Goal: Information Seeking & Learning: Learn about a topic

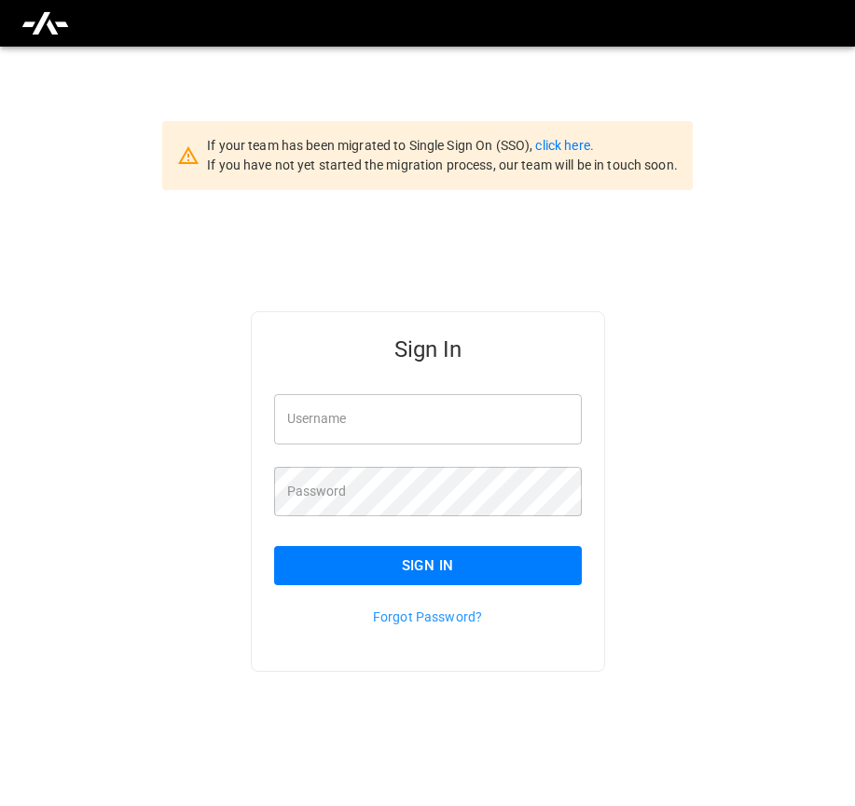
type input "**********"
click at [417, 560] on button "Sign In" at bounding box center [428, 565] width 308 height 39
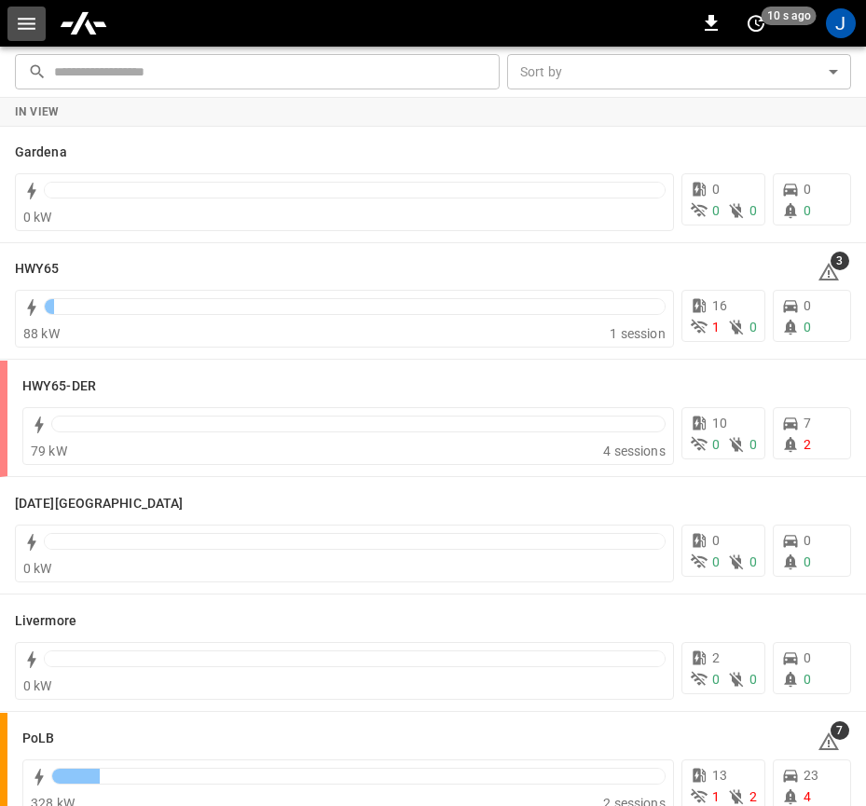
click at [17, 20] on icon "button" at bounding box center [26, 23] width 23 height 23
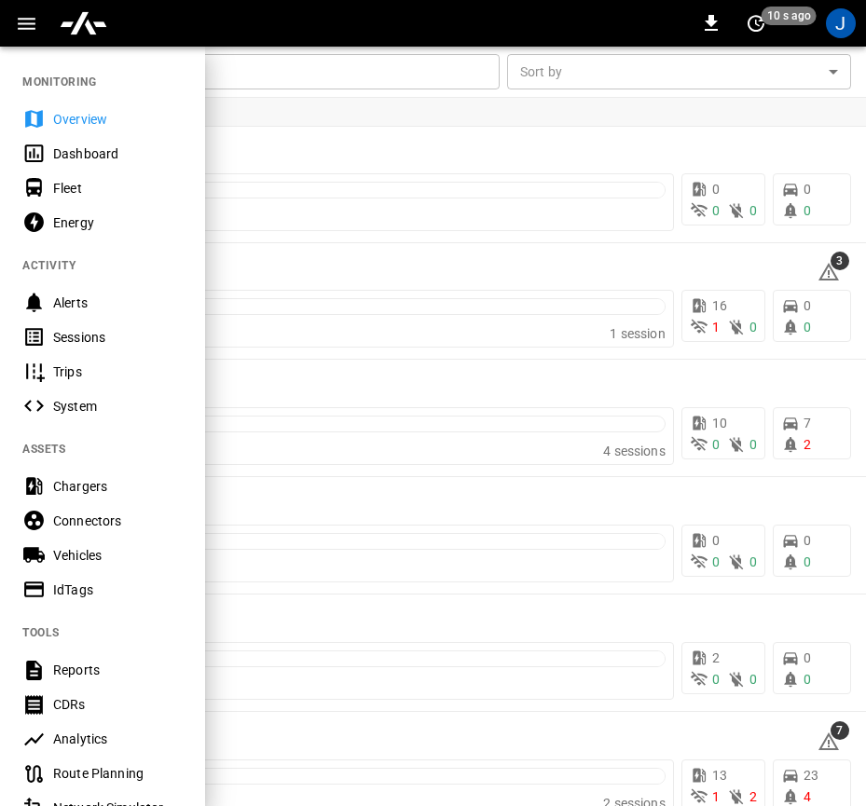
click at [31, 144] on icon at bounding box center [33, 153] width 23 height 23
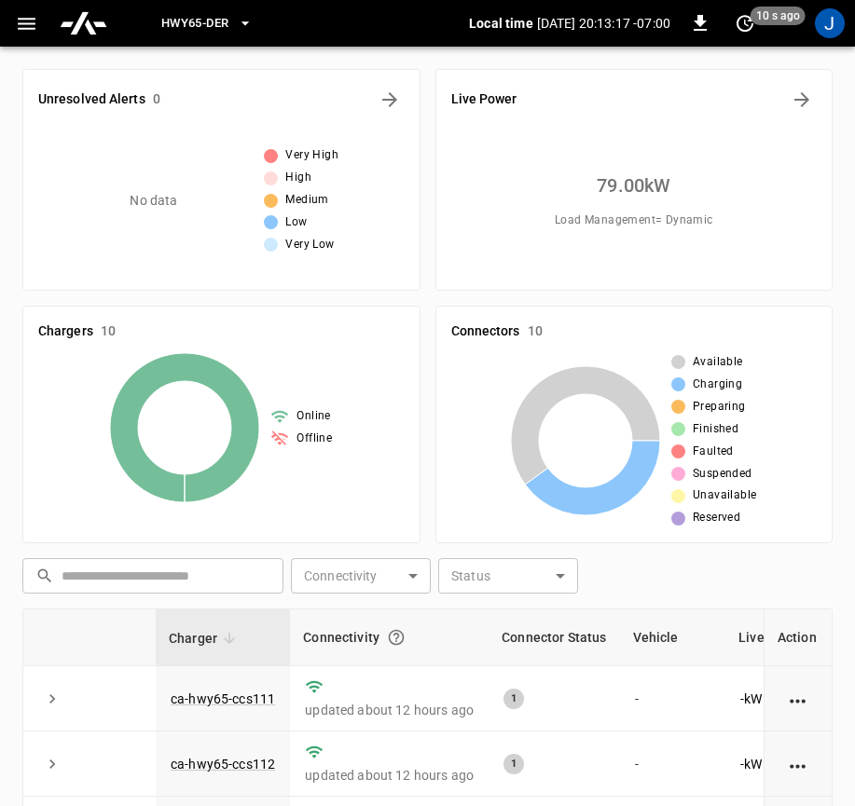
click at [225, 17] on span "HWY65-DER" at bounding box center [194, 23] width 67 height 21
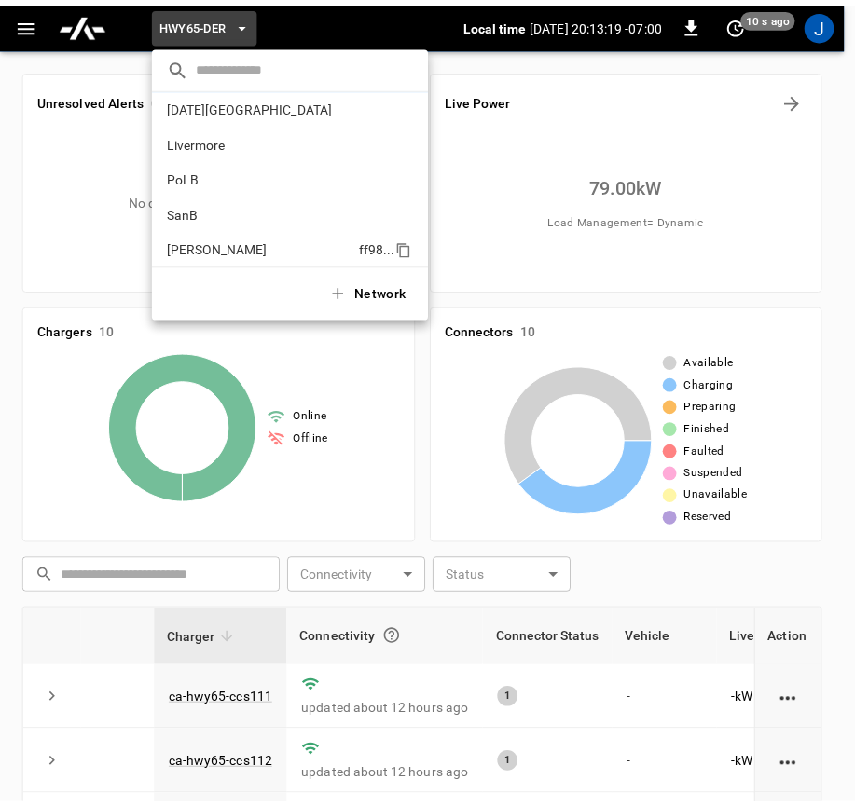
scroll to position [157, 0]
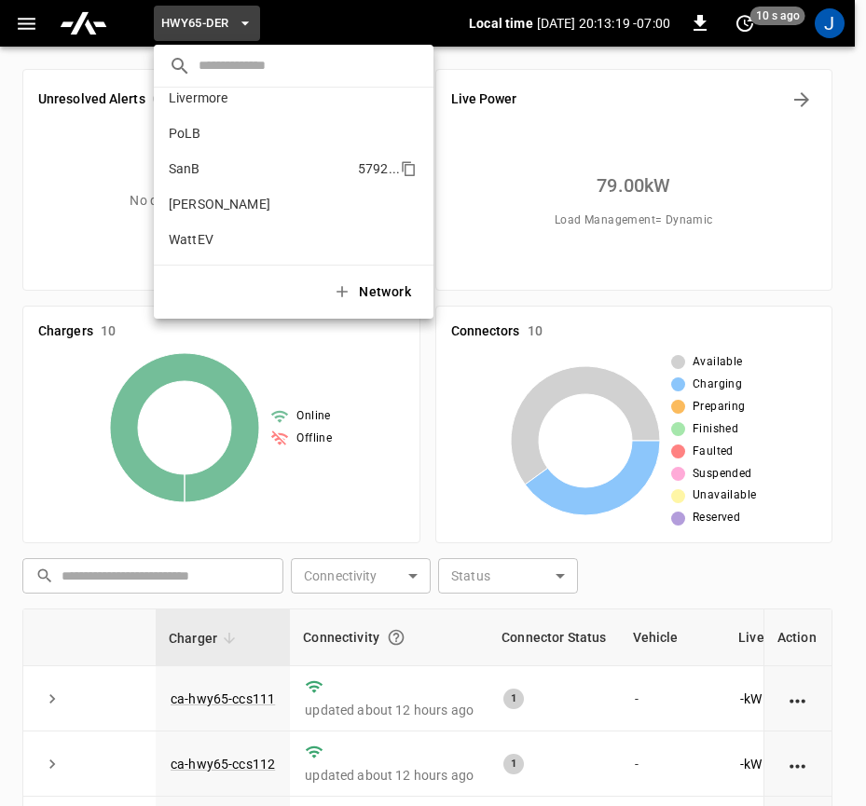
click at [207, 181] on li "SanB 5792 ..." at bounding box center [294, 168] width 280 height 35
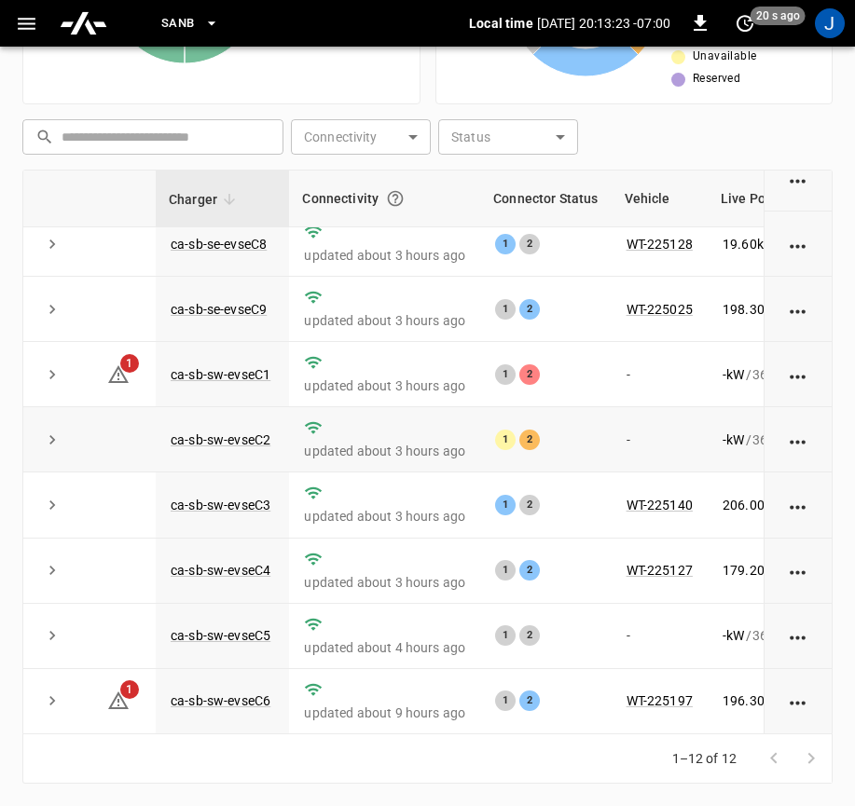
scroll to position [299, 0]
click at [224, 363] on link "ca-sb-sw-evseC1" at bounding box center [220, 374] width 107 height 22
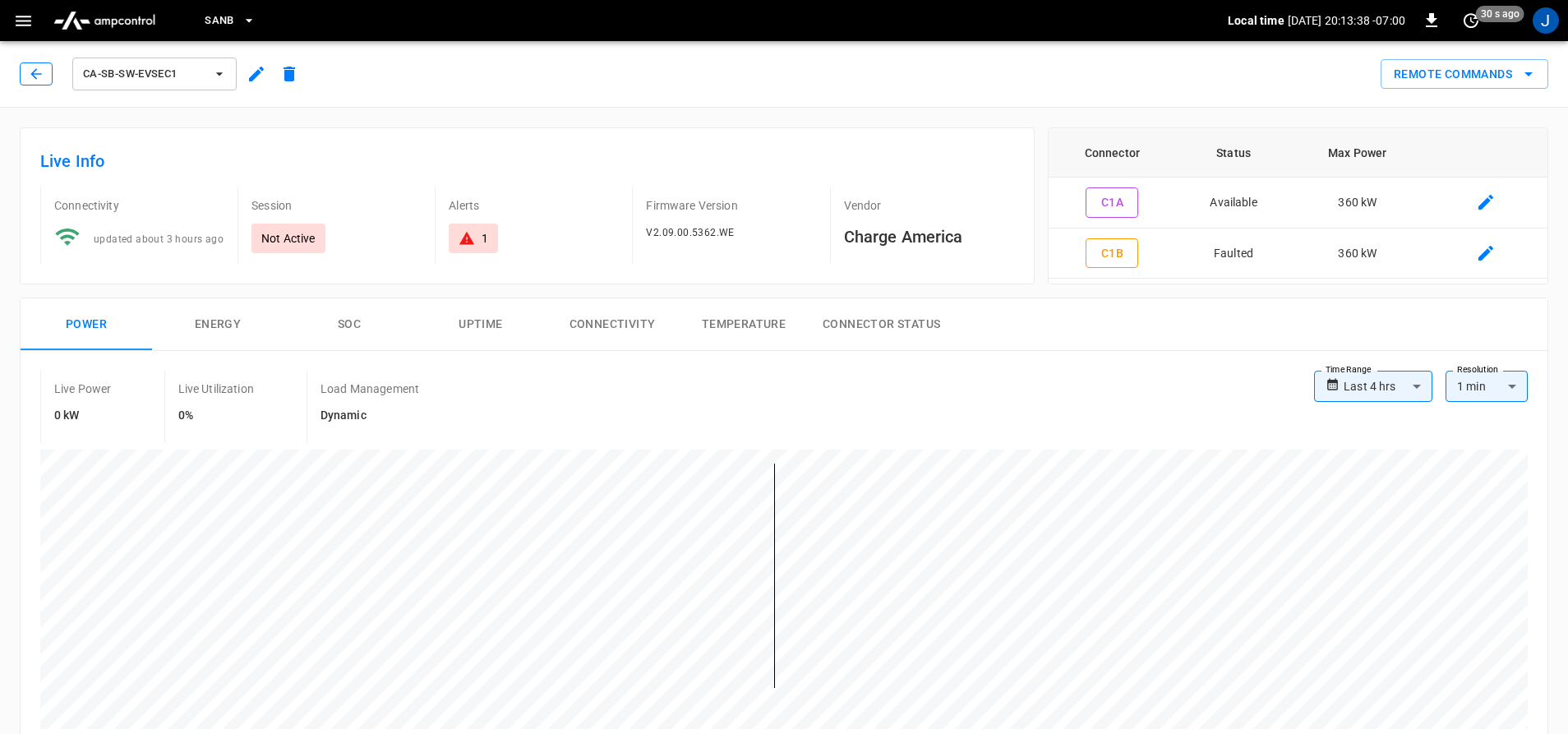
click at [41, 78] on icon "button" at bounding box center [36, 74] width 17 height 17
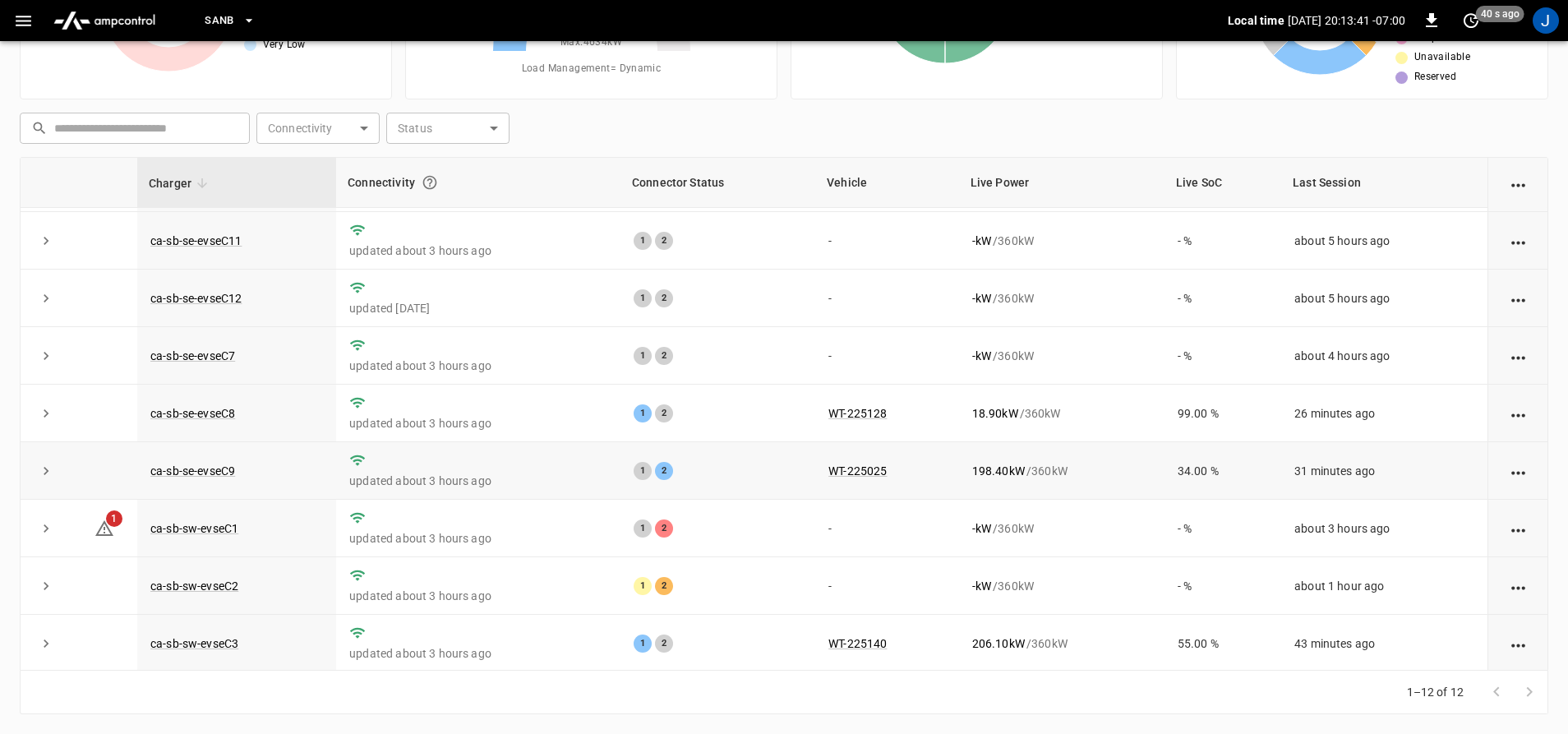
scroll to position [82, 0]
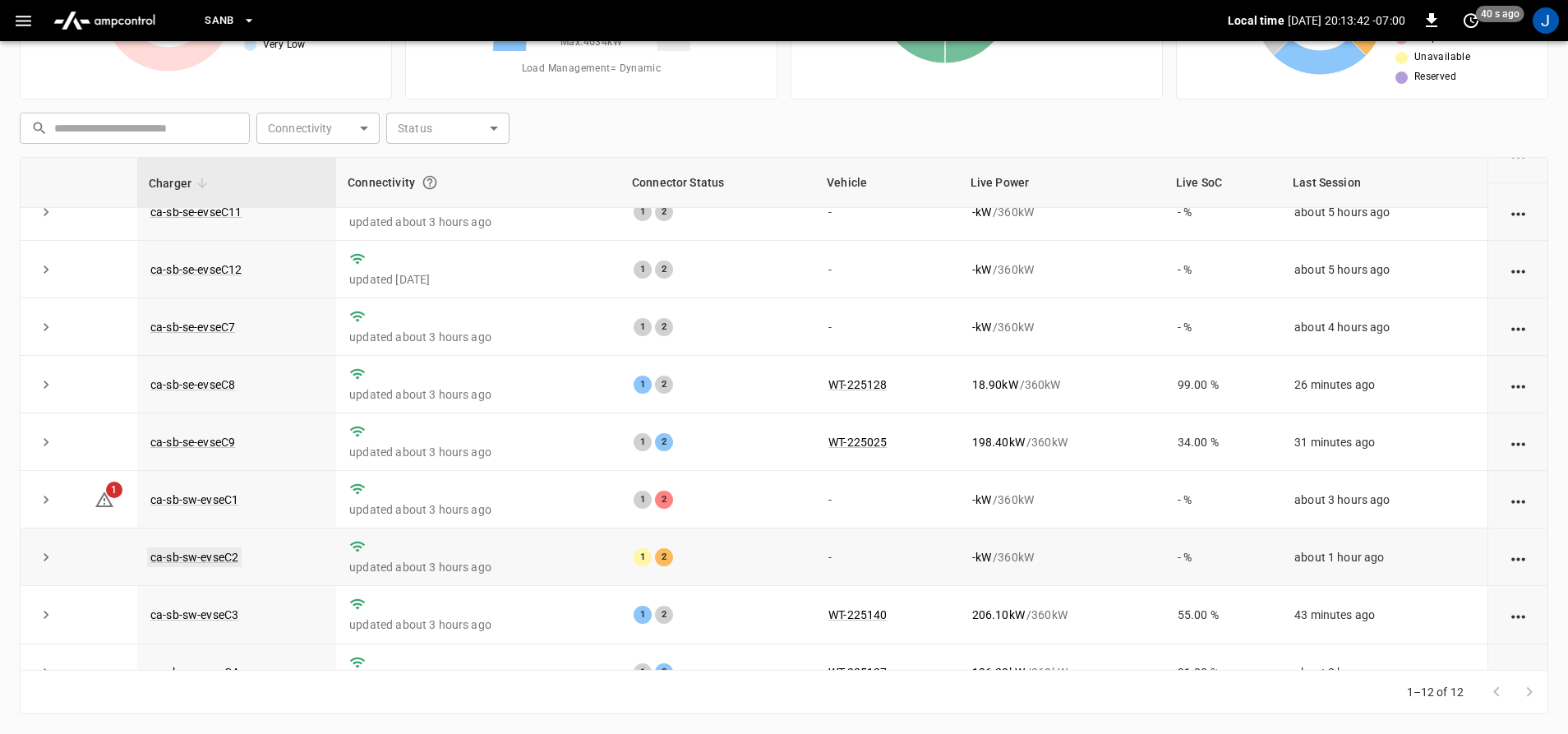
click at [183, 557] on link "ca-sb-sw-evseC2" at bounding box center [194, 558] width 94 height 19
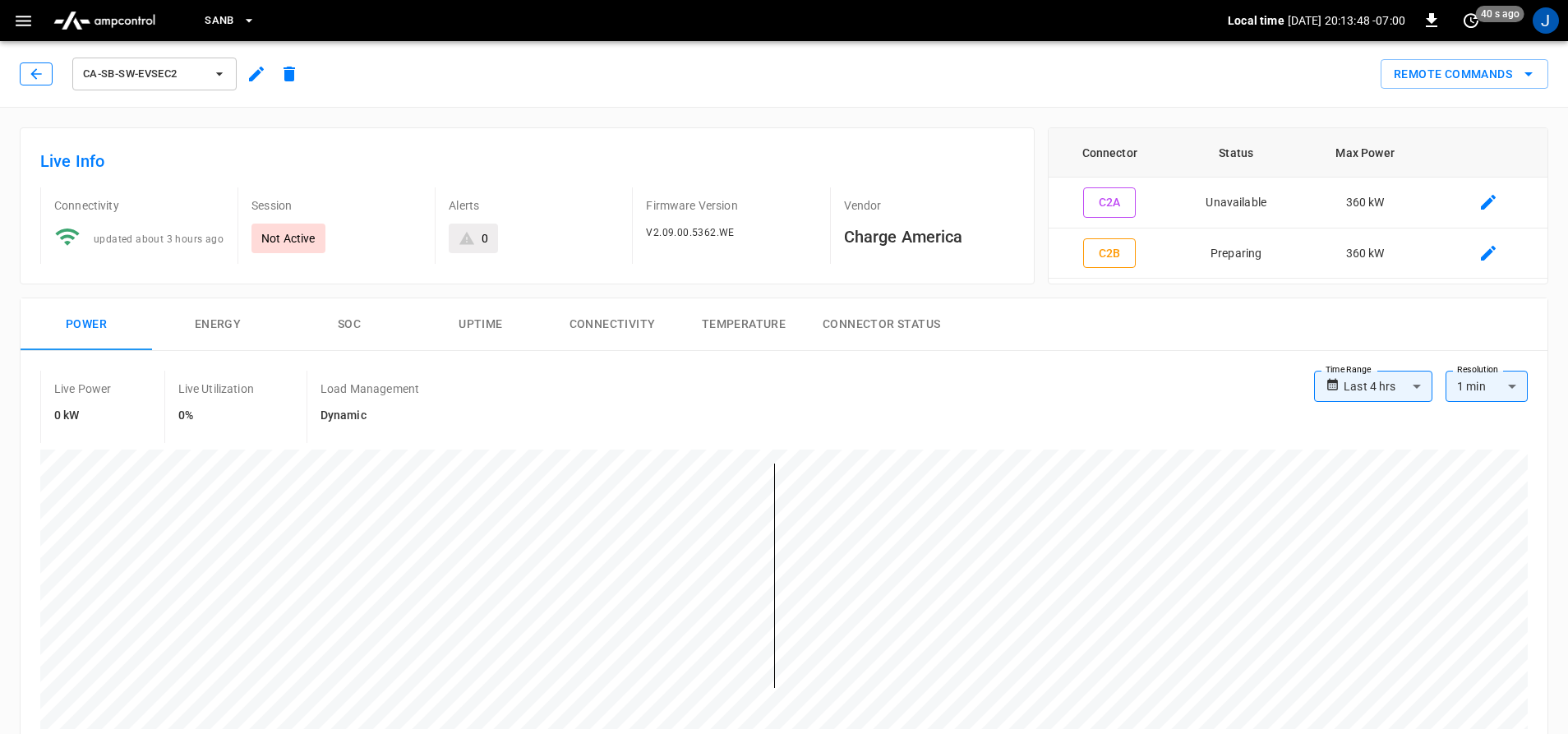
click at [37, 84] on button "button" at bounding box center [35, 74] width 33 height 23
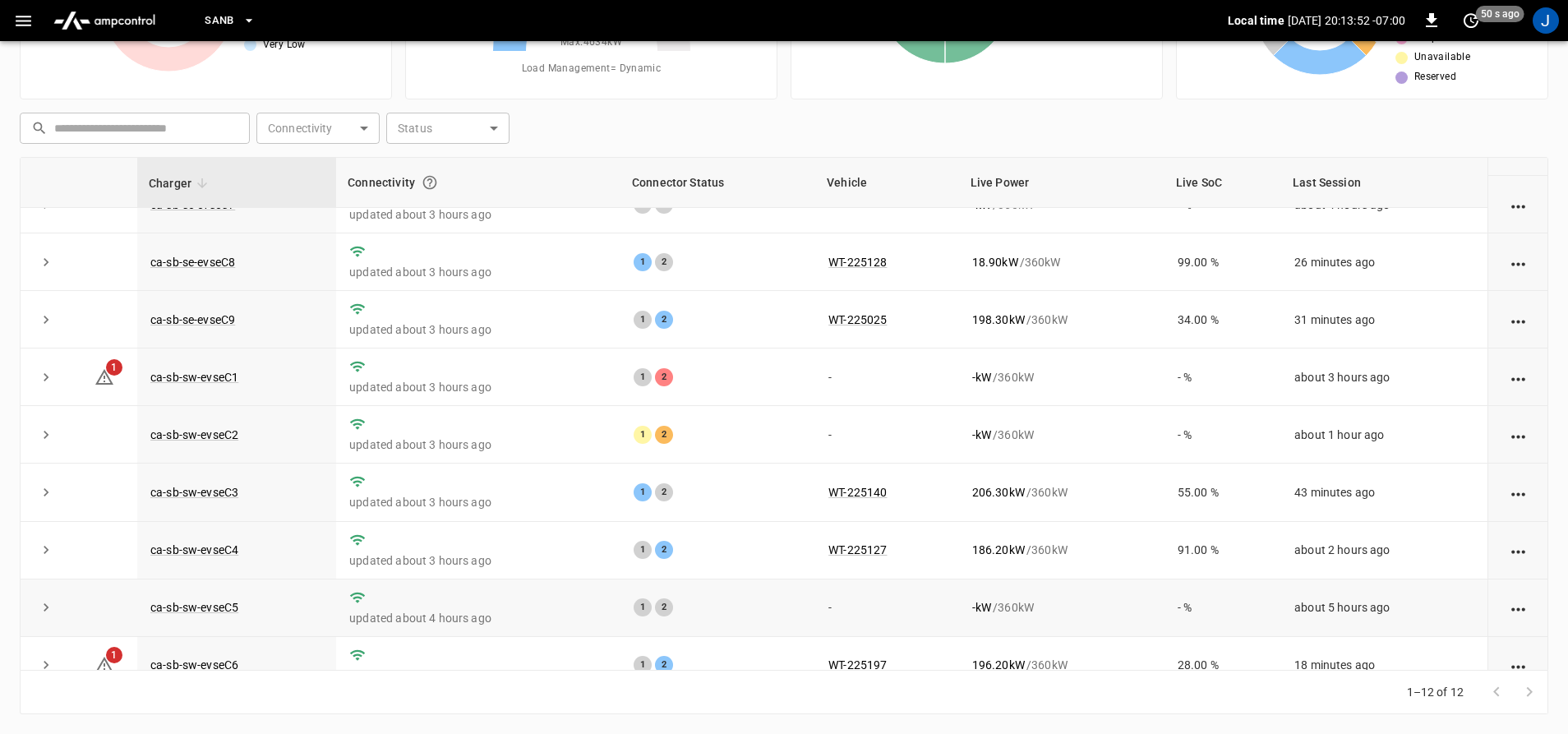
scroll to position [238, 0]
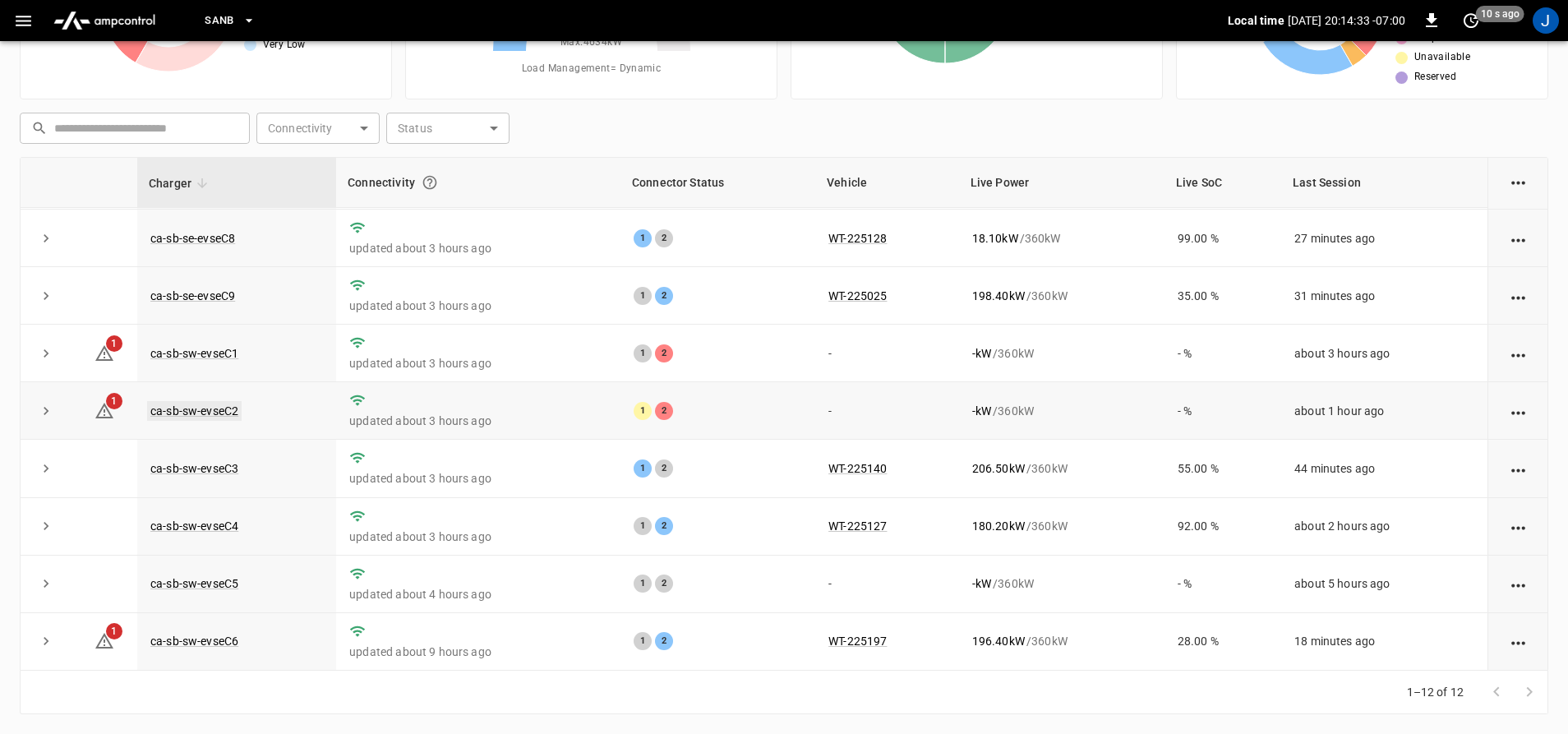
click at [195, 416] on link "ca-sb-sw-evseC2" at bounding box center [194, 411] width 94 height 19
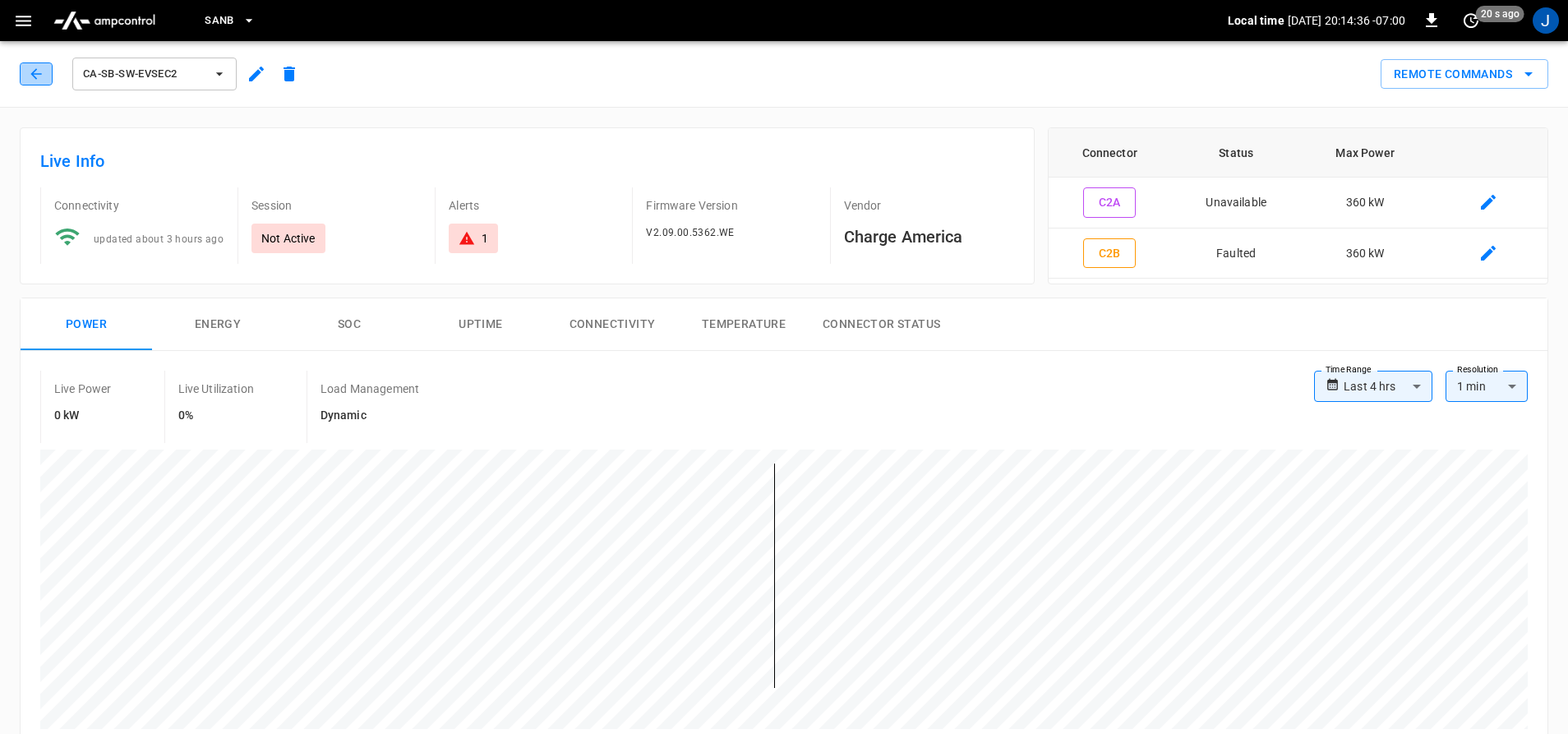
click at [42, 78] on icon "button" at bounding box center [36, 74] width 17 height 17
